Goal: Complete application form

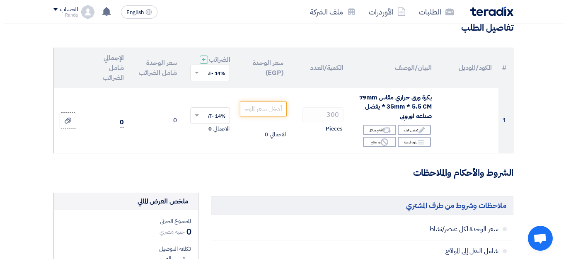
scroll to position [83, 0]
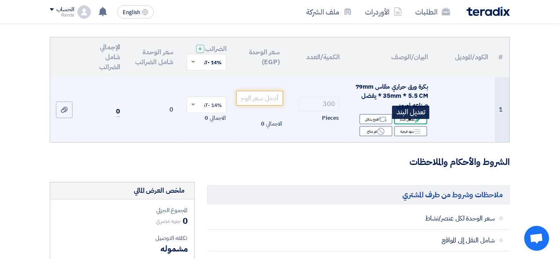
click at [399, 122] on div "Edit تعديل البند" at bounding box center [410, 119] width 33 height 10
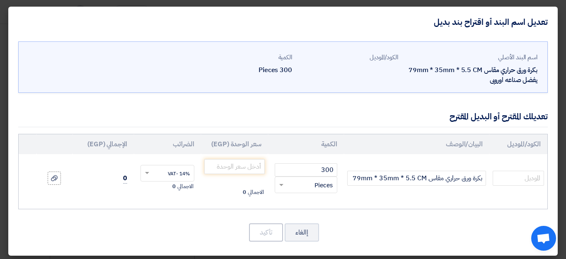
scroll to position [0, 0]
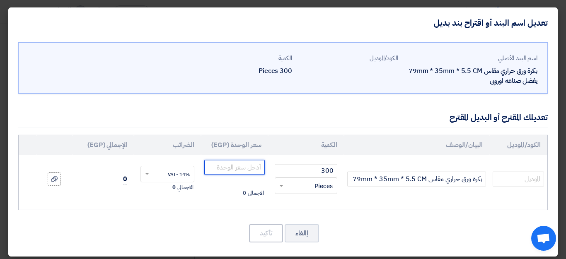
click at [231, 169] on input "number" at bounding box center [234, 167] width 60 height 15
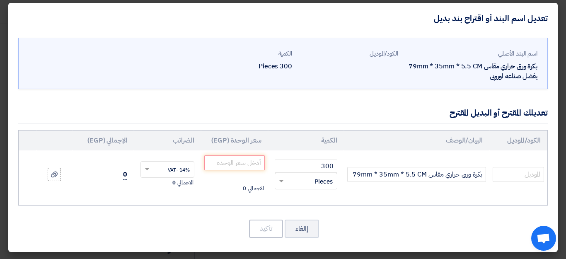
click at [127, 174] on span "0" at bounding box center [125, 174] width 4 height 10
click at [309, 224] on button "إالغاء" at bounding box center [302, 229] width 34 height 18
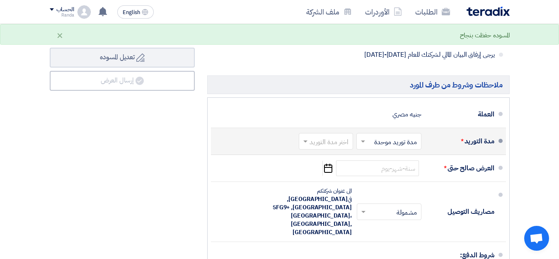
scroll to position [414, 0]
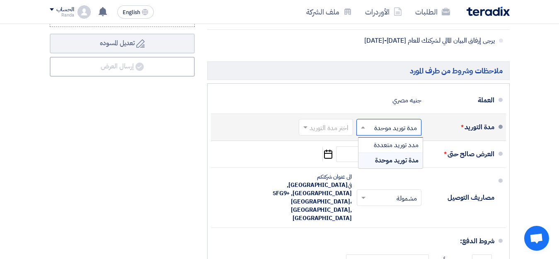
click at [386, 134] on input "text" at bounding box center [387, 128] width 61 height 12
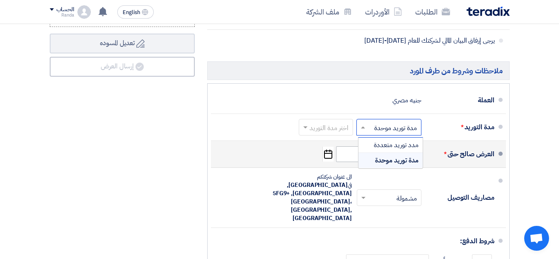
click at [394, 165] on span "مدة توريد موحدة" at bounding box center [397, 160] width 44 height 10
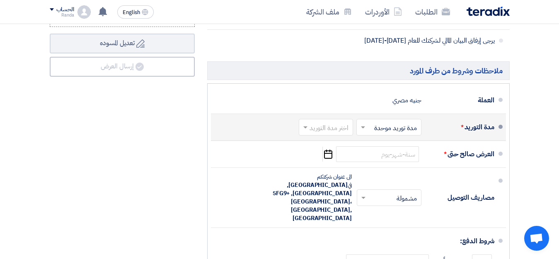
click at [341, 134] on input "text" at bounding box center [324, 128] width 50 height 12
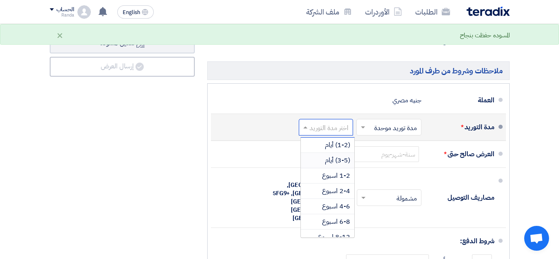
click at [334, 165] on span "(3-5) أيام" at bounding box center [337, 160] width 25 height 10
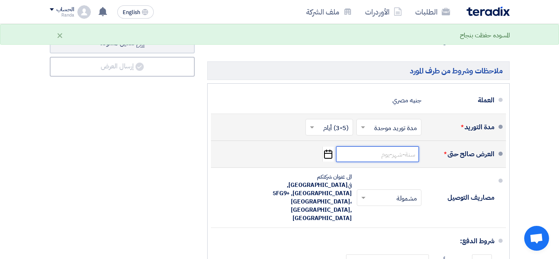
click at [355, 162] on input at bounding box center [377, 154] width 83 height 16
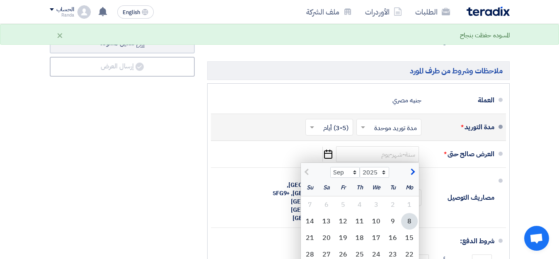
click at [178, 142] on div "ملخص العرض المالي المجموع الجزئي جنيه مصري 0 تكلفه التوصيل" at bounding box center [122, 105] width 157 height 511
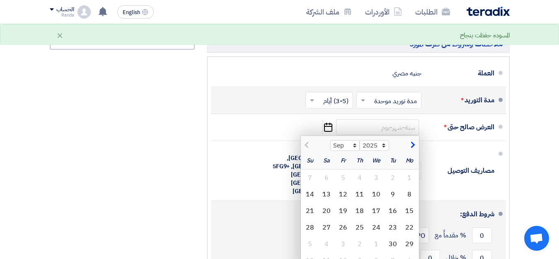
scroll to position [497, 0]
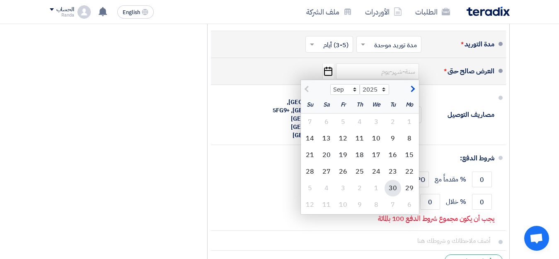
click at [396, 191] on div "30" at bounding box center [392, 188] width 17 height 17
type input "[DATE]"
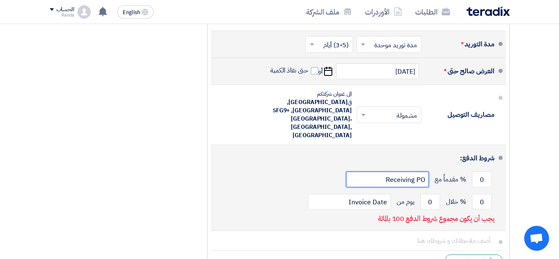
click at [414, 172] on input "Receiving PO" at bounding box center [387, 180] width 83 height 16
click at [477, 172] on input "0" at bounding box center [482, 180] width 20 height 16
click at [481, 194] on input "0" at bounding box center [482, 202] width 20 height 16
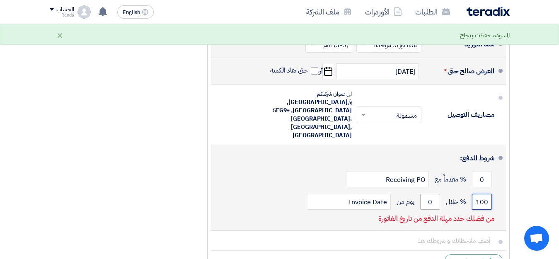
type input "100"
click at [436, 195] on input "0" at bounding box center [430, 202] width 20 height 16
drag, startPoint x: 436, startPoint y: 195, endPoint x: 414, endPoint y: 196, distance: 21.6
click at [425, 197] on input "0" at bounding box center [430, 202] width 20 height 16
click at [382, 195] on input "Invoice Date" at bounding box center [349, 202] width 83 height 16
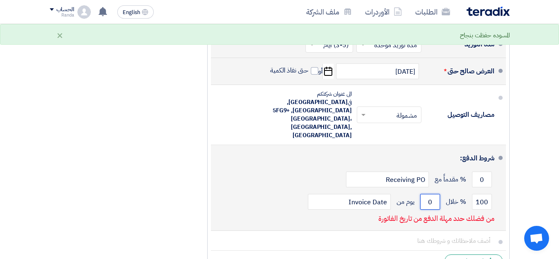
click at [424, 194] on input "0" at bounding box center [430, 202] width 20 height 16
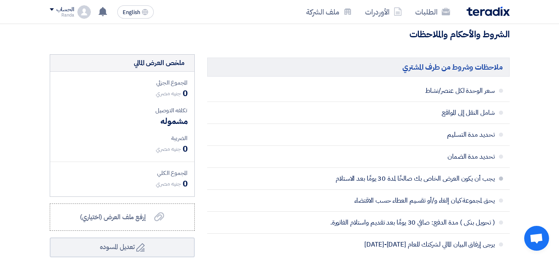
scroll to position [207, 0]
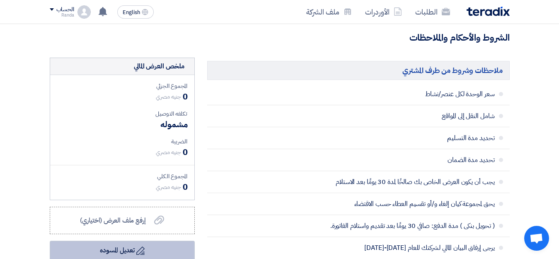
type input "15"
